Goal: Task Accomplishment & Management: Manage account settings

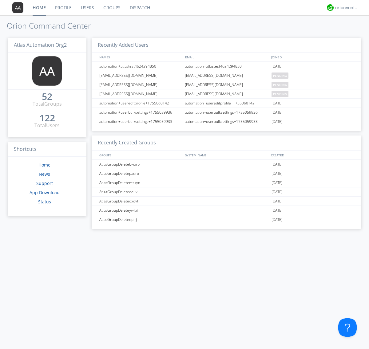
click at [111, 8] on link "Groups" at bounding box center [112, 7] width 26 height 15
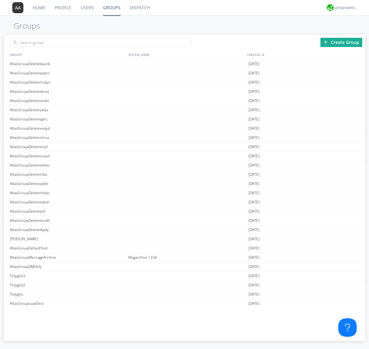
click at [341, 42] on div "Create Group" at bounding box center [341, 42] width 42 height 9
click at [111, 8] on link "Groups" at bounding box center [111, 7] width 27 height 15
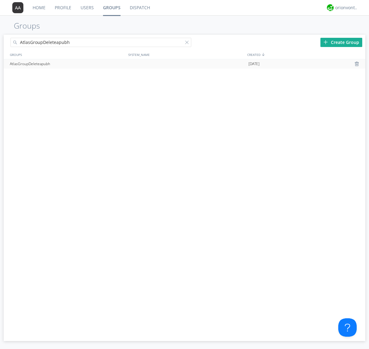
type input "AtlasGroupDeleteapubh"
click at [188, 43] on div at bounding box center [188, 44] width 6 height 6
type input "AtlasGroupDeleteapubh"
click at [67, 64] on div "AtlasGroupDeleteapubh" at bounding box center [67, 63] width 118 height 9
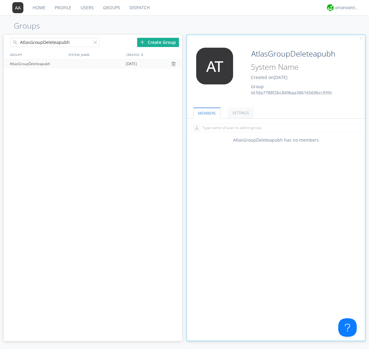
click at [240, 113] on link "SETTINGS" at bounding box center [240, 113] width 26 height 11
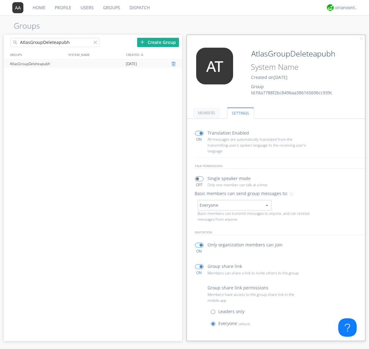
click at [174, 64] on div at bounding box center [174, 63] width 6 height 5
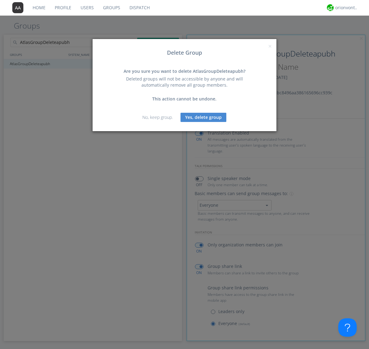
click at [203, 117] on button "Yes, delete group" at bounding box center [203, 117] width 46 height 9
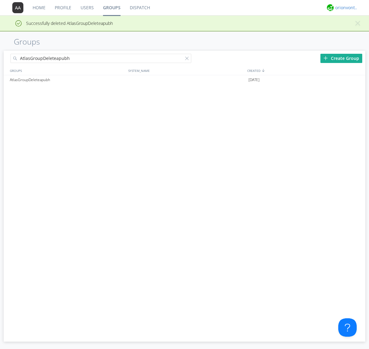
click at [345, 8] on div "orionvontas+atlas+automation+org2" at bounding box center [346, 8] width 23 height 6
